Goal: Find specific page/section: Find specific page/section

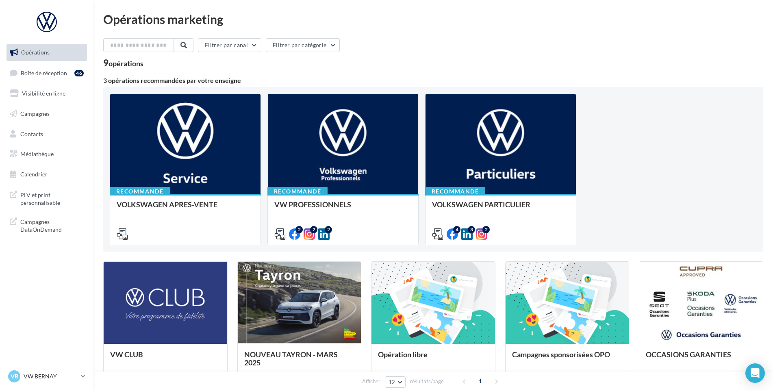
click at [80, 60] on link "Opérations" at bounding box center [47, 52] width 84 height 17
click at [77, 65] on link "Boîte de réception 46" at bounding box center [47, 72] width 84 height 17
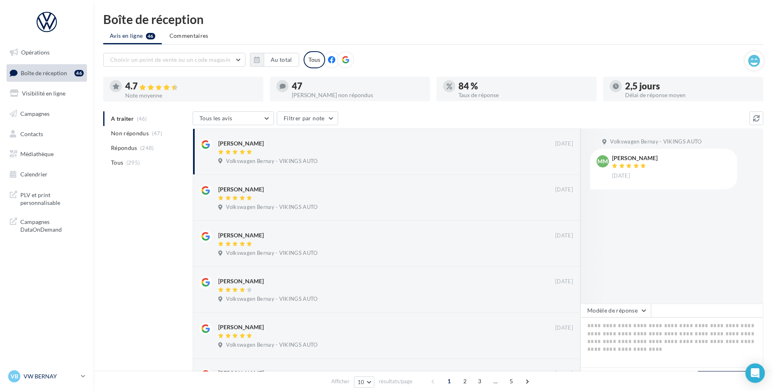
click at [60, 379] on p "VW BERNAY" at bounding box center [51, 376] width 54 height 8
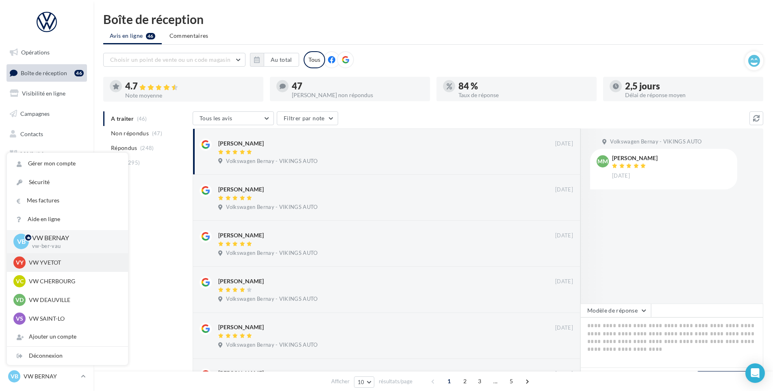
click at [61, 265] on p "VW YVETOT" at bounding box center [73, 263] width 89 height 8
